Goal: Task Accomplishment & Management: Manage account settings

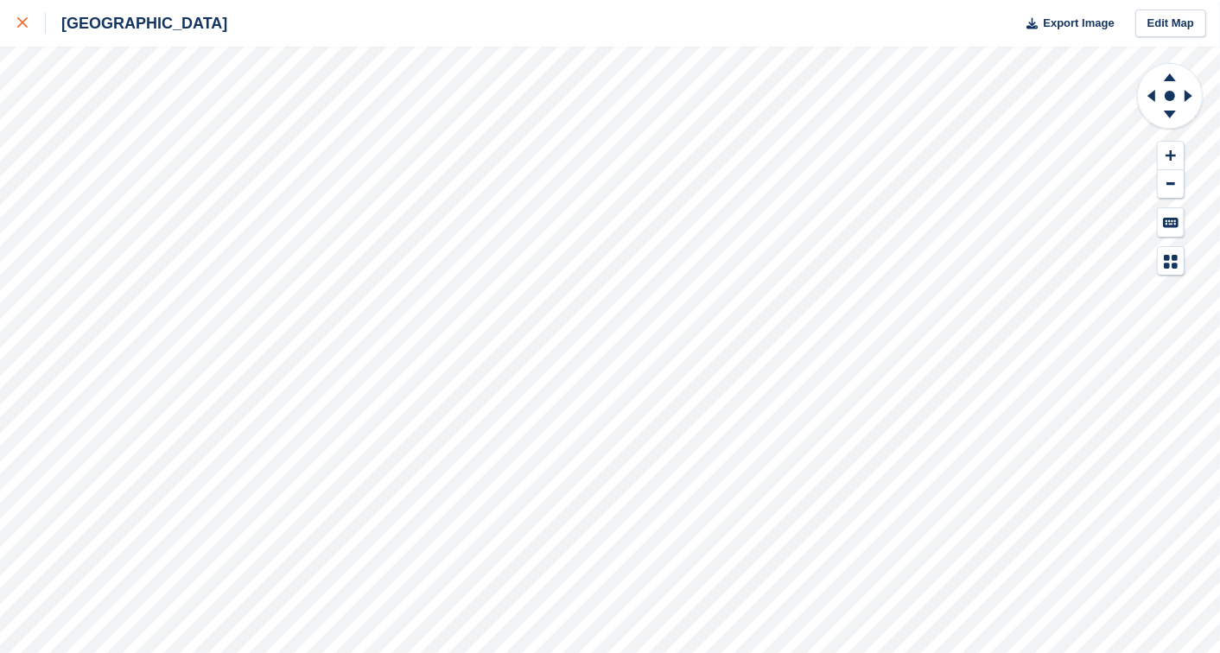
click at [29, 28] on div at bounding box center [31, 23] width 29 height 21
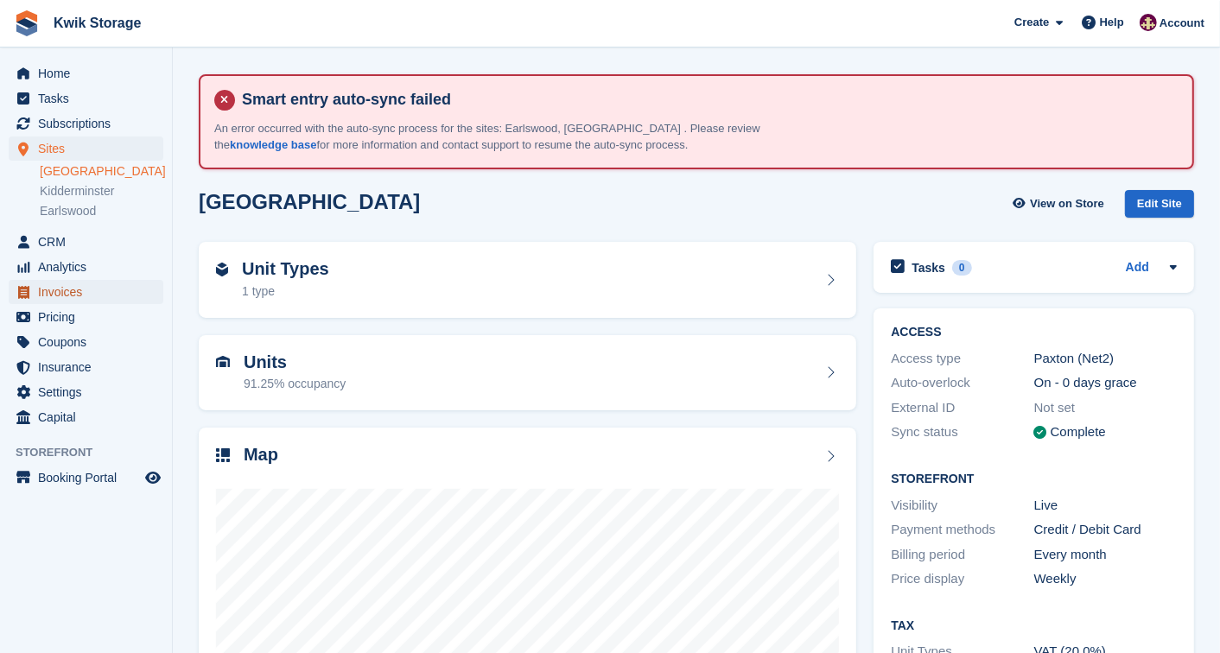
click at [99, 295] on span "Invoices" at bounding box center [90, 292] width 104 height 24
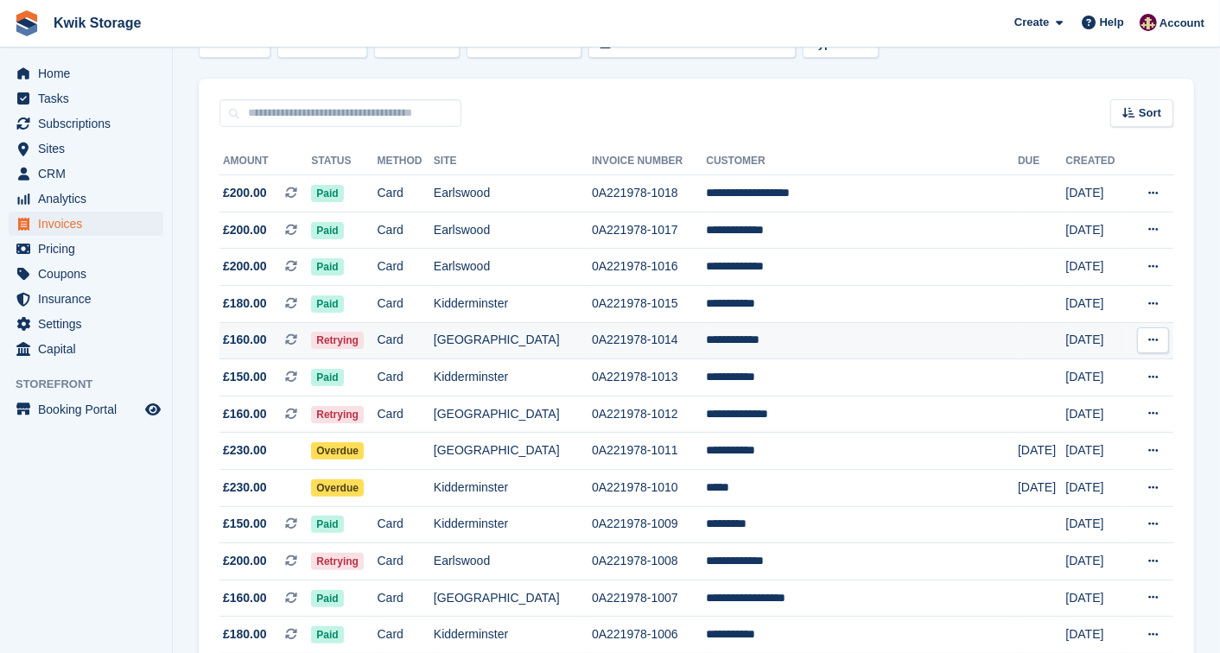
scroll to position [269, 0]
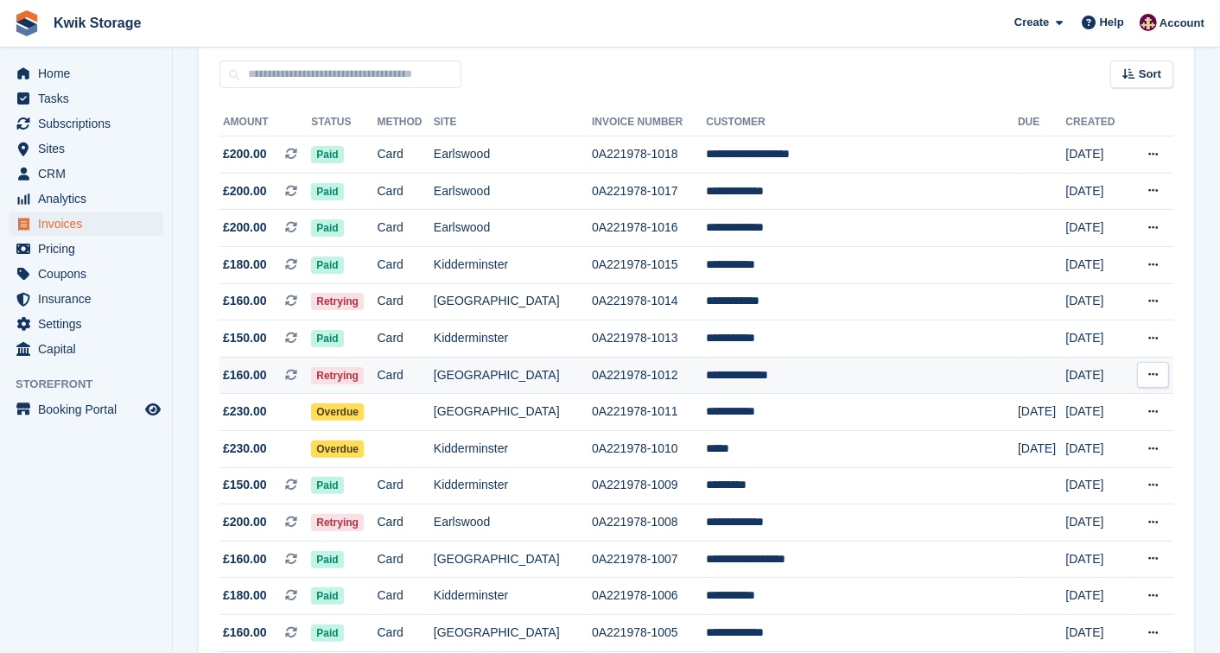
click at [277, 358] on td "£160.00 This is a recurring subscription invoice." at bounding box center [265, 375] width 92 height 37
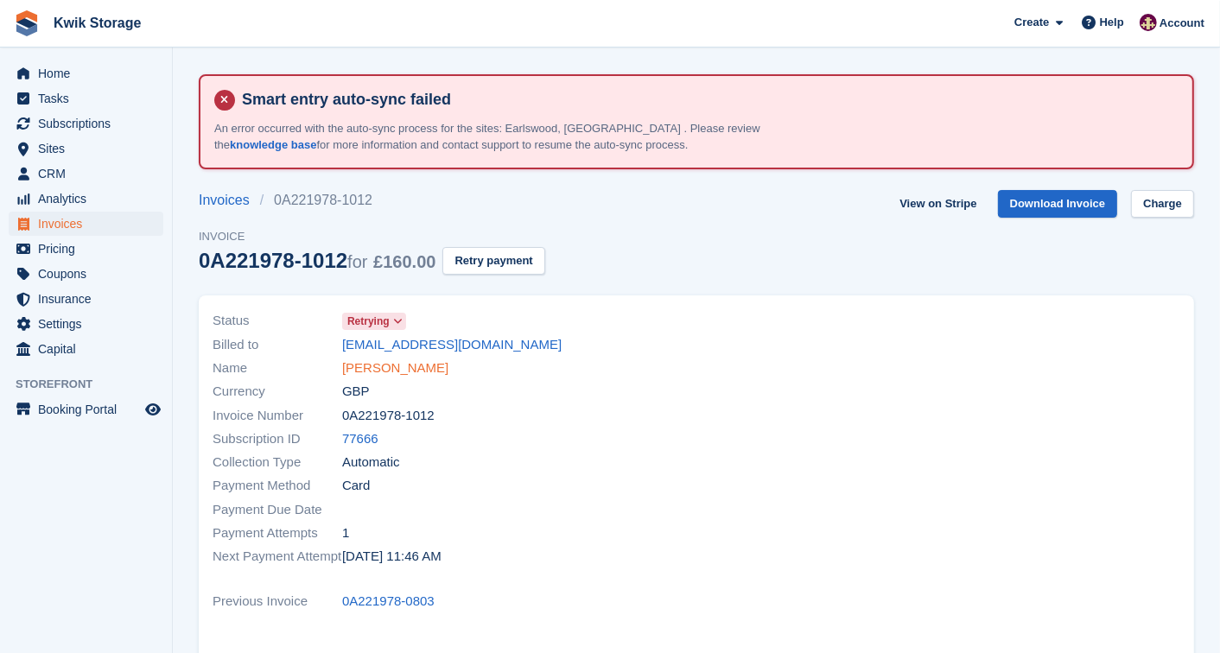
click at [373, 359] on link "prabhjot singh" at bounding box center [395, 369] width 106 height 20
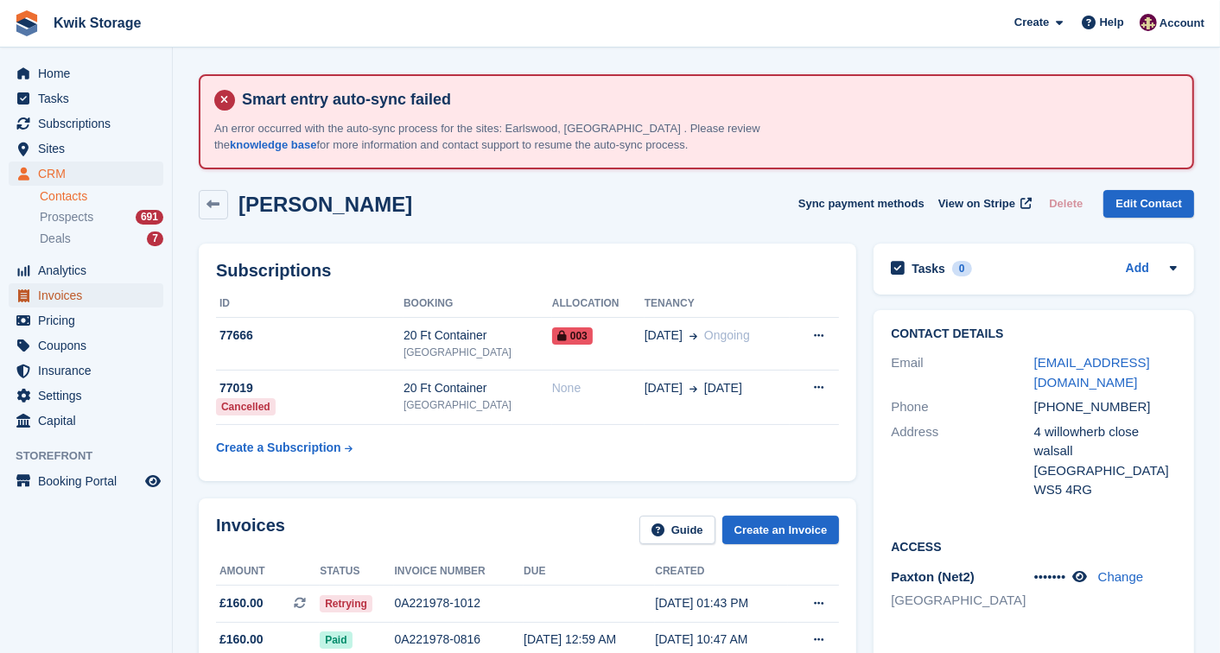
click at [142, 297] on link "Invoices" at bounding box center [86, 295] width 155 height 24
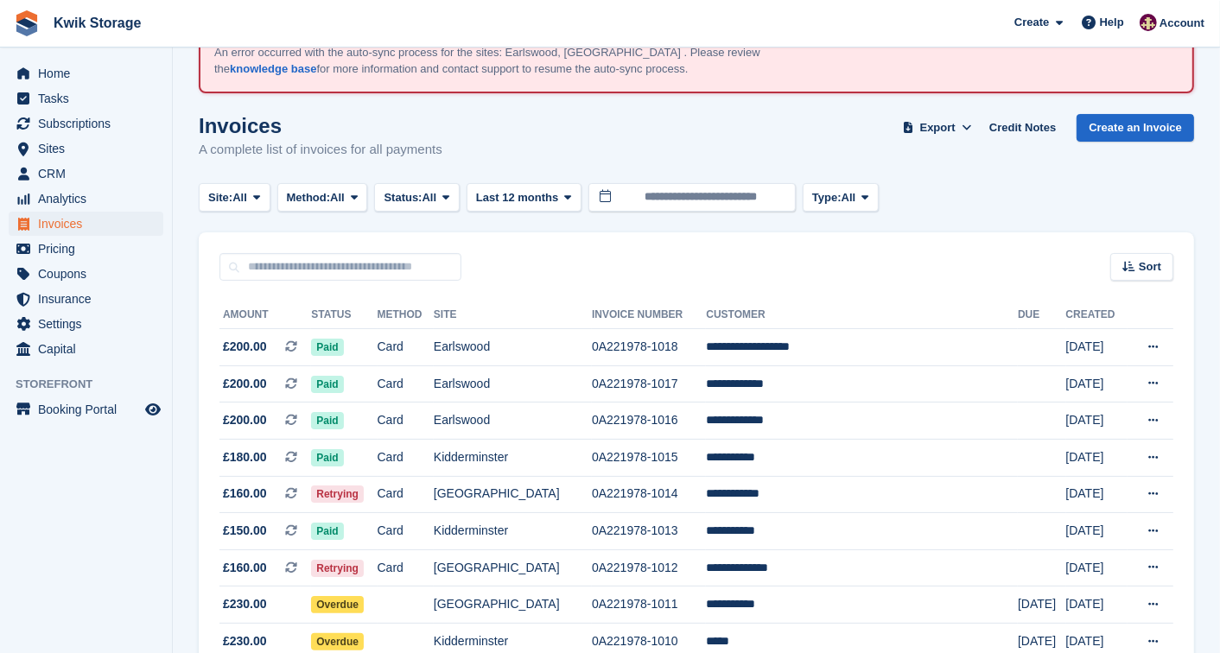
scroll to position [153, 0]
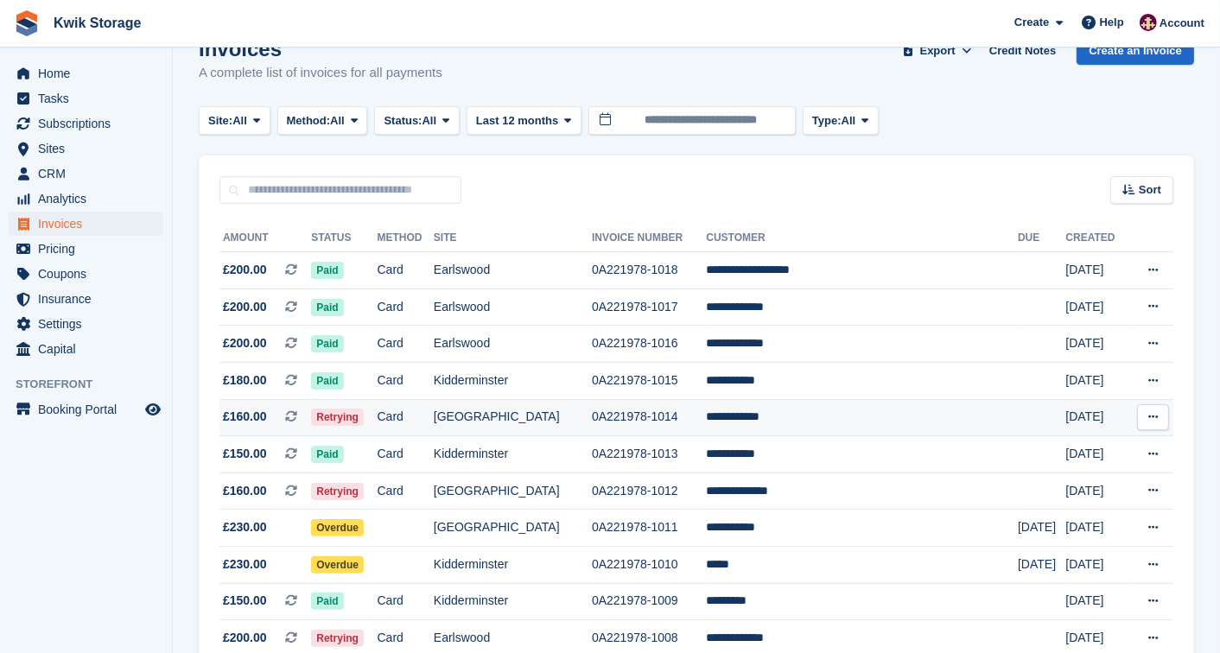
click at [289, 426] on td "£160.00 This is a recurring subscription invoice." at bounding box center [265, 417] width 92 height 37
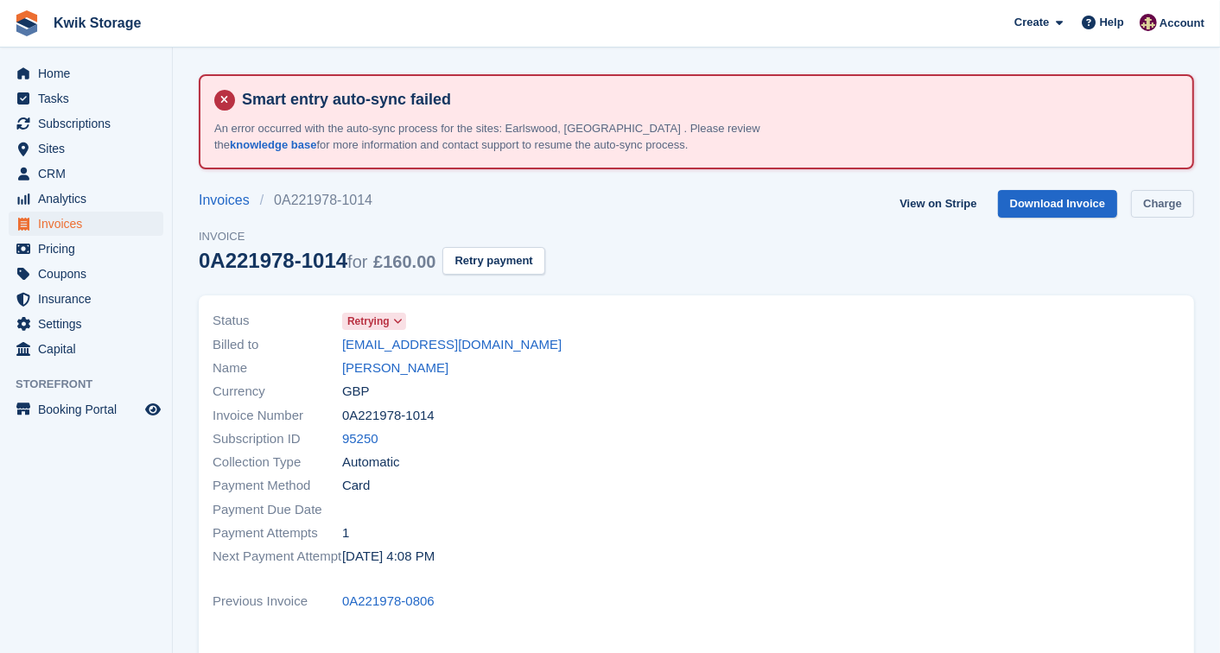
click at [1142, 195] on link "Charge" at bounding box center [1162, 204] width 63 height 29
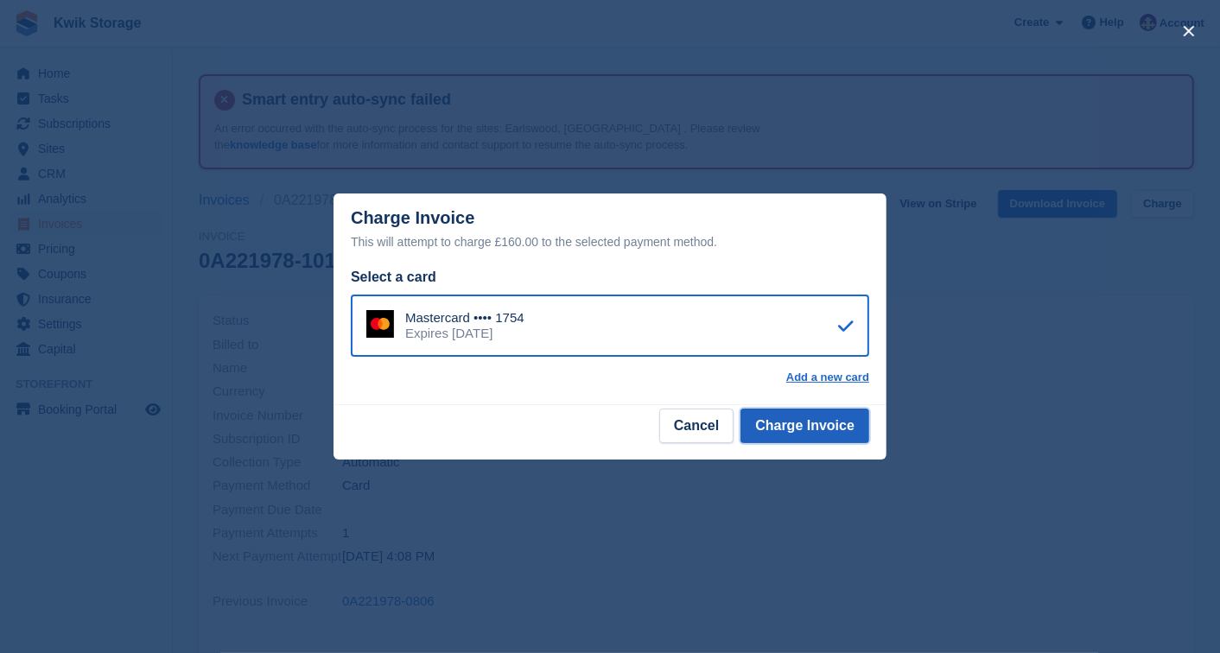
click at [834, 413] on button "Charge Invoice" at bounding box center [805, 426] width 129 height 35
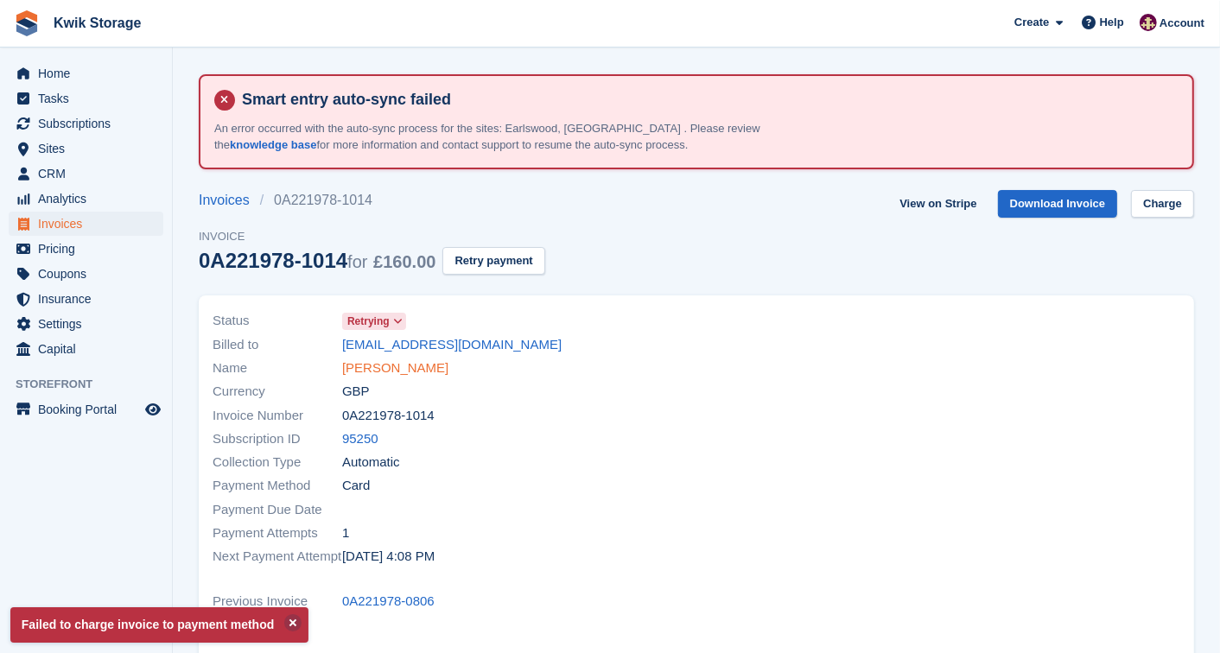
click at [385, 366] on link "[PERSON_NAME]" at bounding box center [395, 369] width 106 height 20
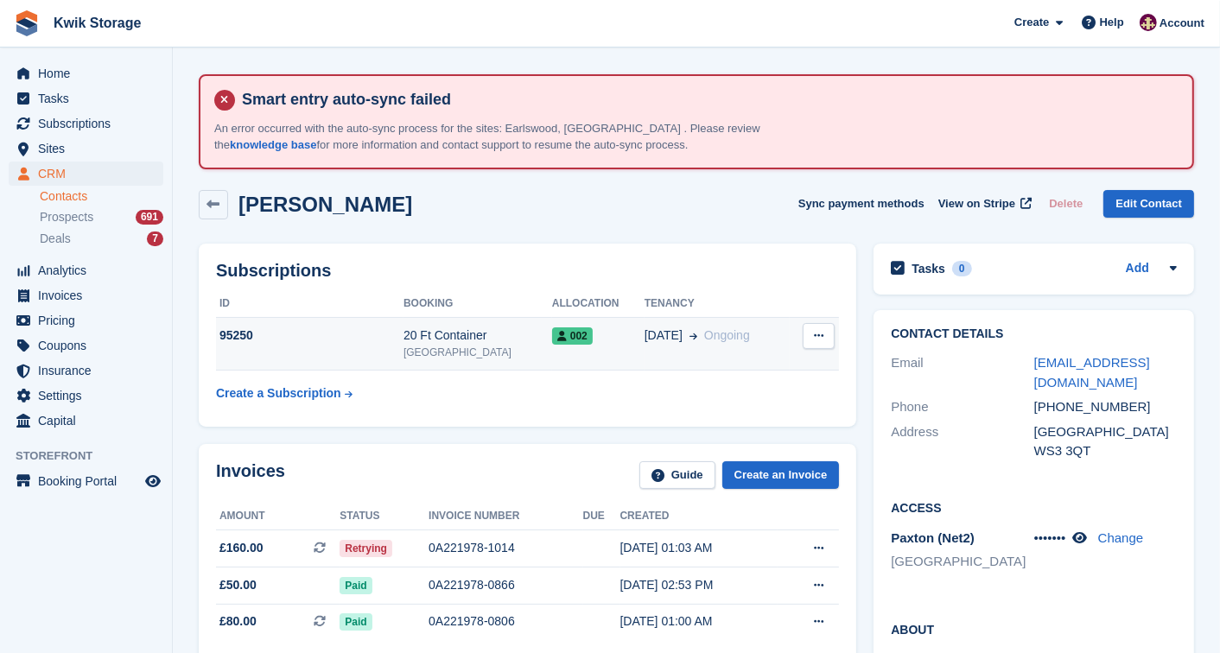
click at [748, 333] on div "20 Jul Ongoing" at bounding box center [717, 336] width 145 height 18
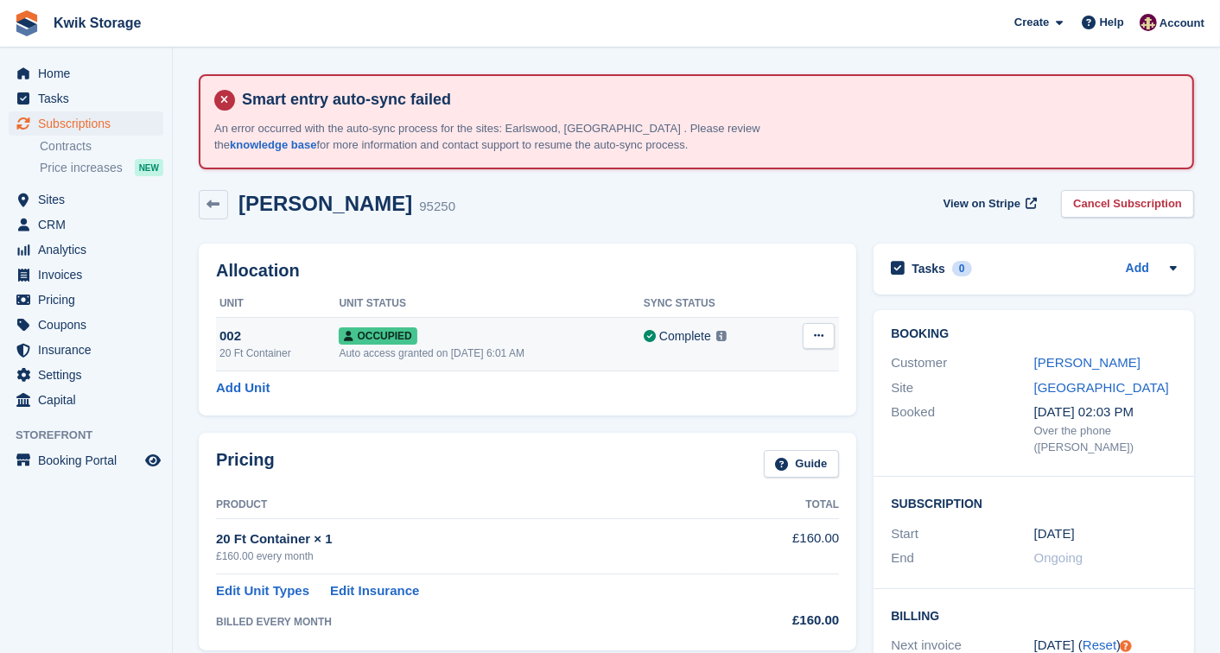
click at [817, 335] on icon at bounding box center [819, 335] width 10 height 11
click at [773, 369] on p "Overlock" at bounding box center [752, 370] width 150 height 22
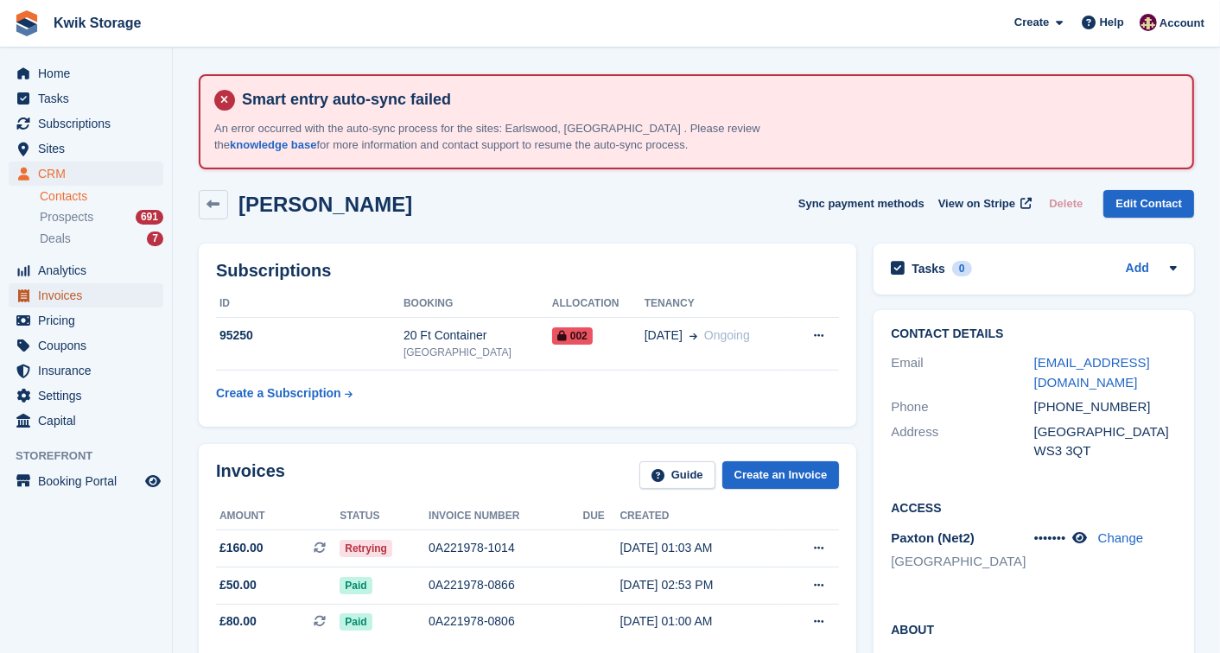
click at [114, 292] on span "Invoices" at bounding box center [90, 295] width 104 height 24
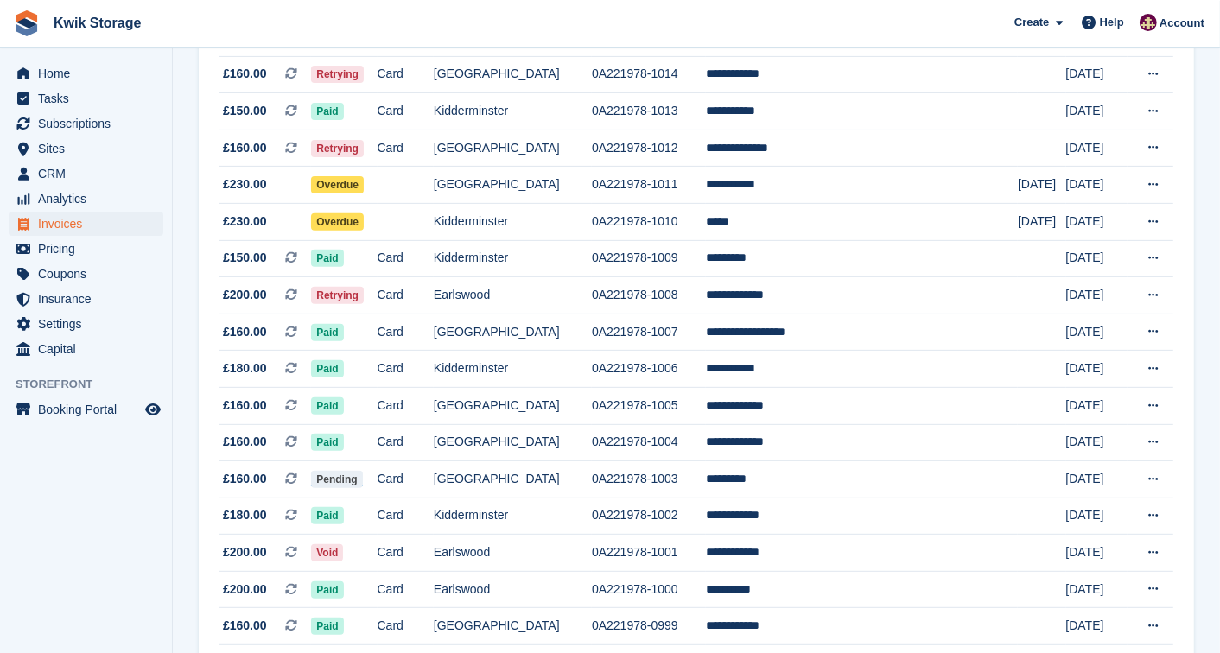
scroll to position [499, 0]
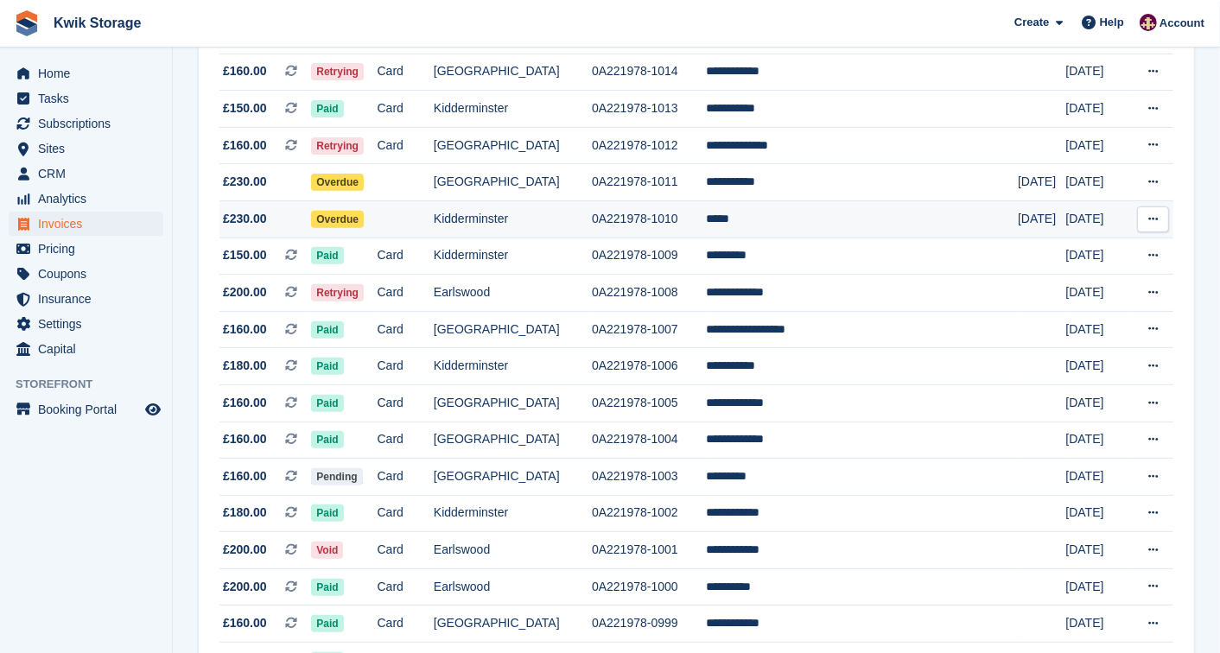
click at [363, 209] on td "Overdue" at bounding box center [344, 218] width 66 height 37
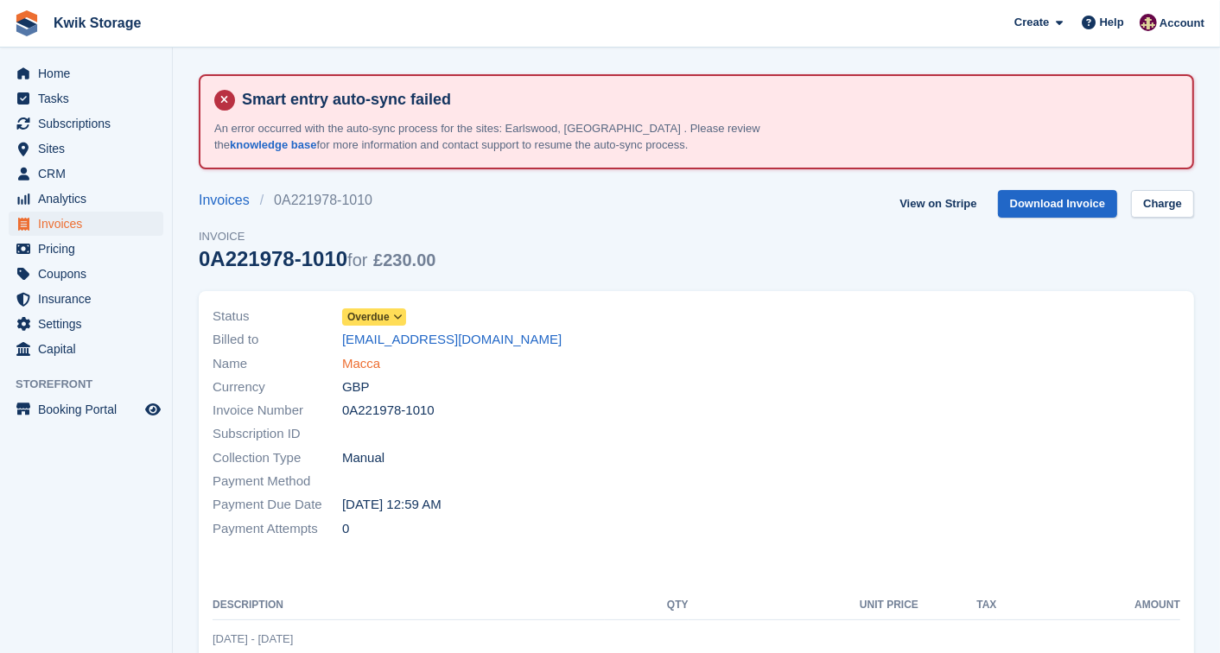
click at [351, 365] on link "Macca" at bounding box center [361, 364] width 38 height 20
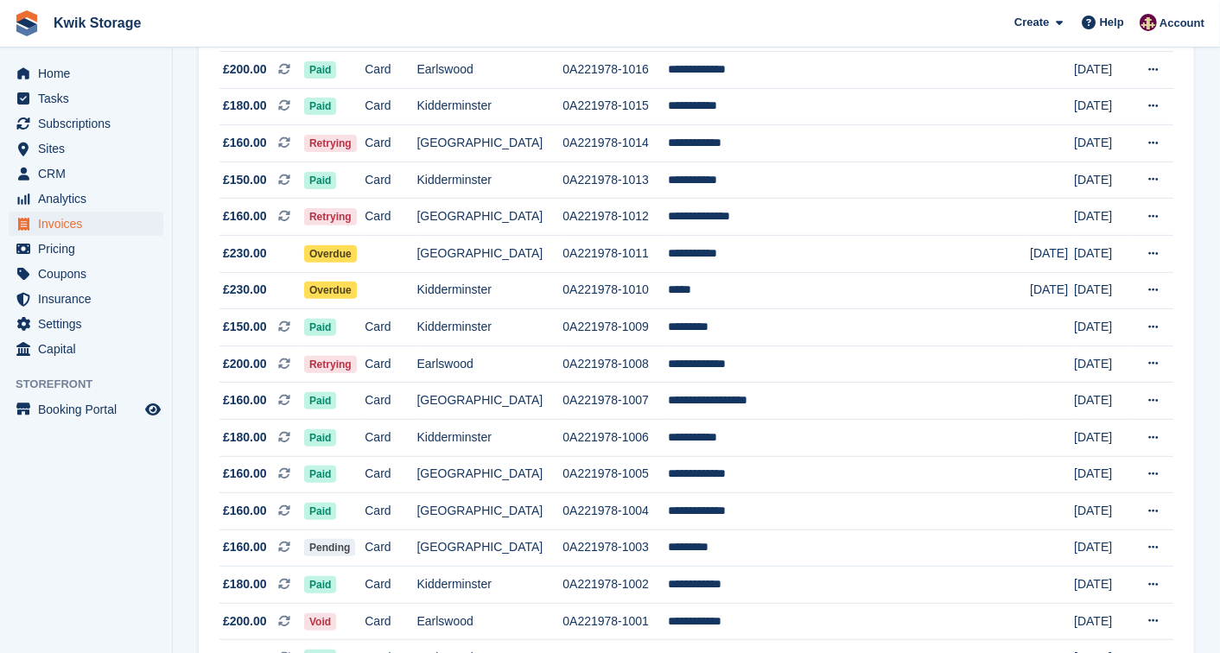
scroll to position [461, 0]
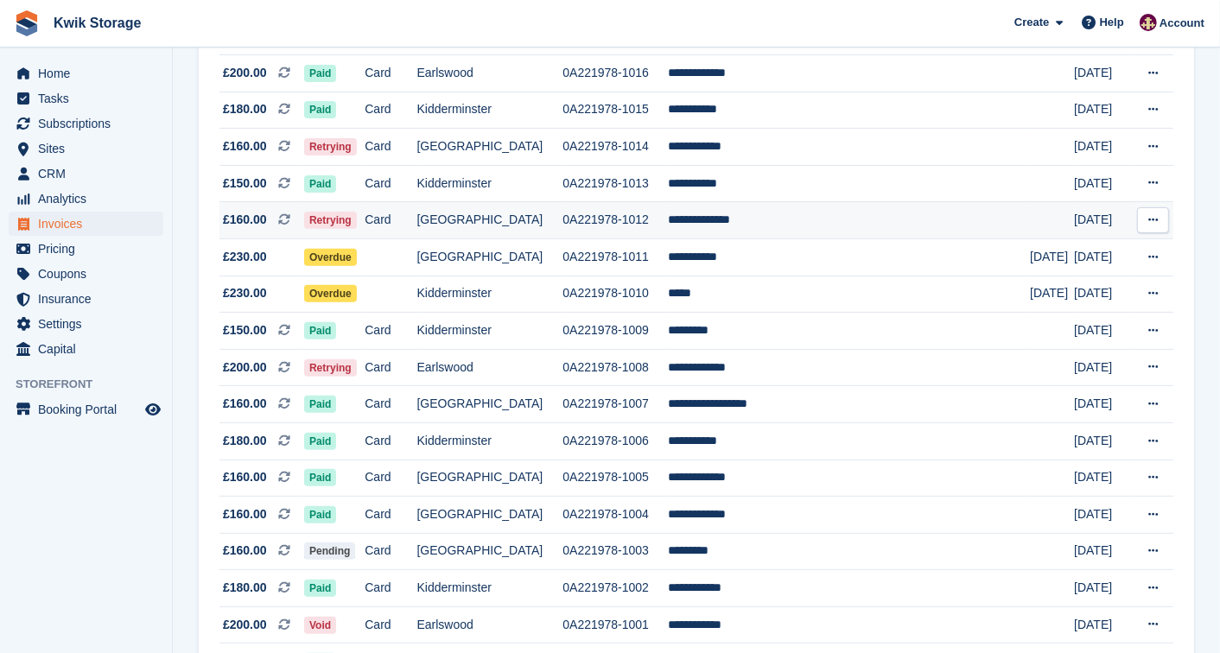
click at [416, 219] on td "Card" at bounding box center [391, 220] width 52 height 37
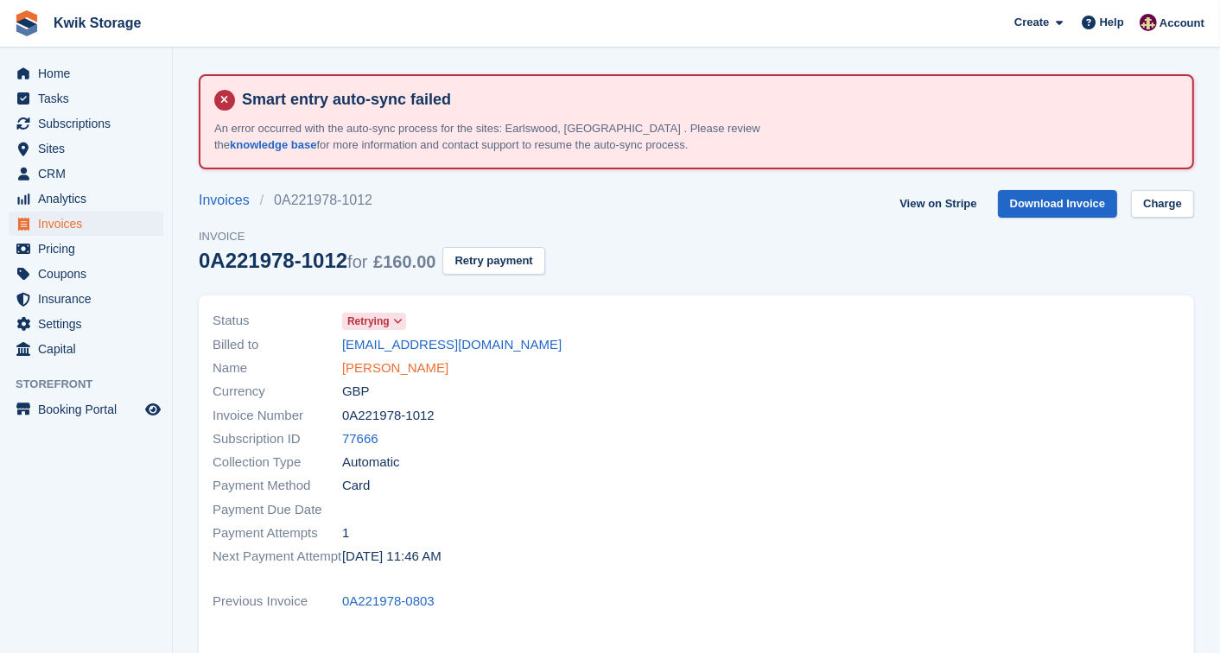
click at [391, 367] on link "[PERSON_NAME]" at bounding box center [395, 369] width 106 height 20
